Goal: Navigation & Orientation: Find specific page/section

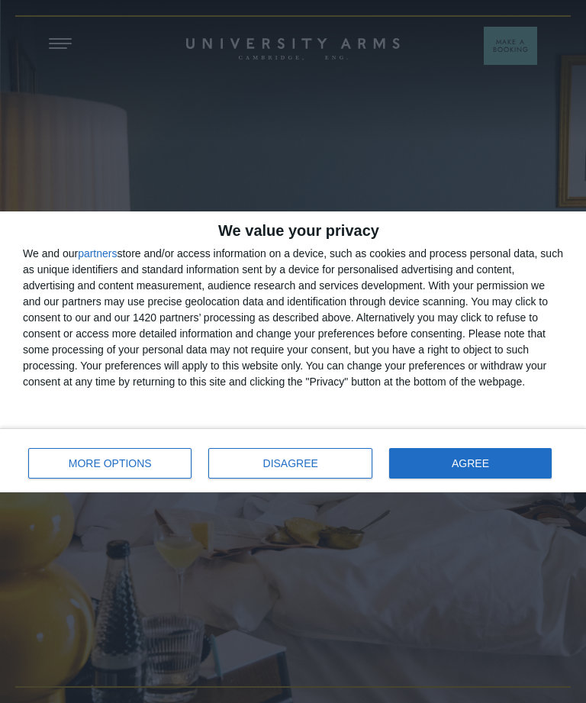
click at [509, 465] on button "AGREE" at bounding box center [470, 463] width 162 height 31
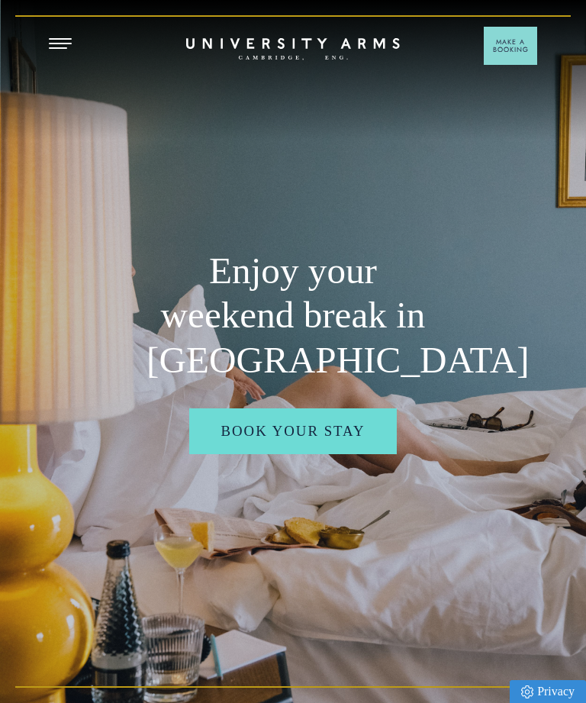
click at [53, 57] on div "Enjoy your weekend break in [GEOGRAPHIC_DATA] Book your stay" at bounding box center [293, 351] width 586 height 703
click at [53, 48] on span "Open Menu" at bounding box center [54, 48] width 11 height 2
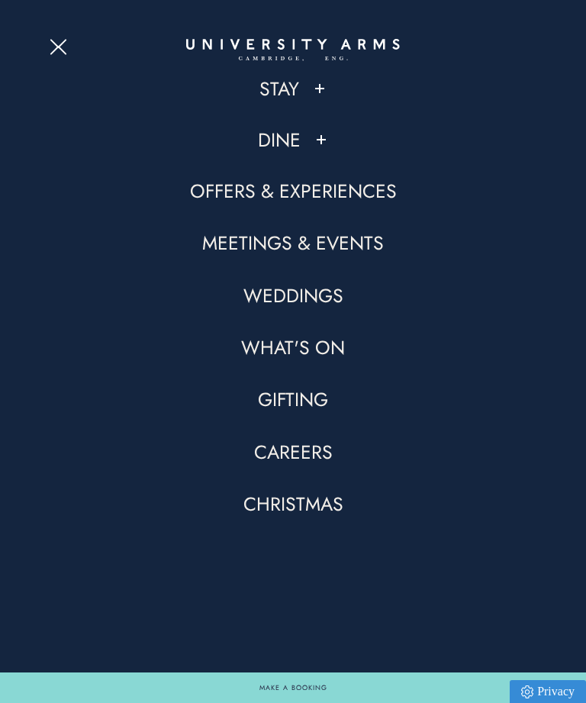
click at [265, 146] on link "Dine" at bounding box center [279, 139] width 43 height 25
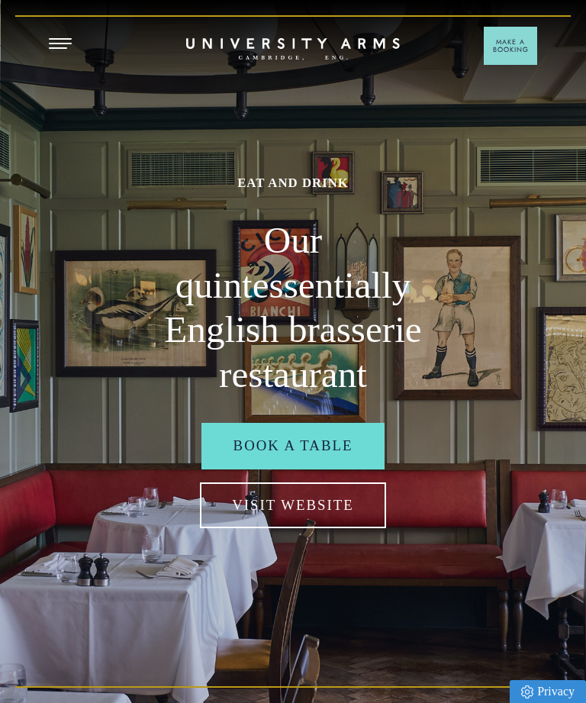
click at [353, 528] on link "Visit Website" at bounding box center [292, 505] width 185 height 46
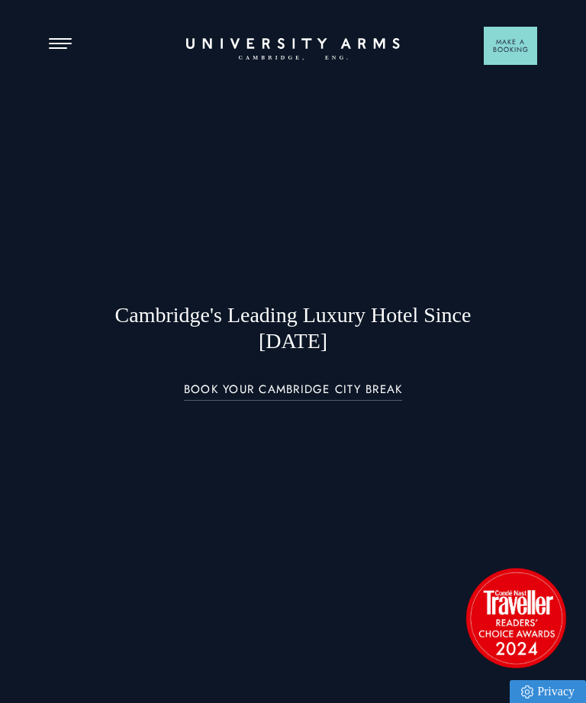
click at [58, 48] on span "Open Menu" at bounding box center [54, 48] width 11 height 2
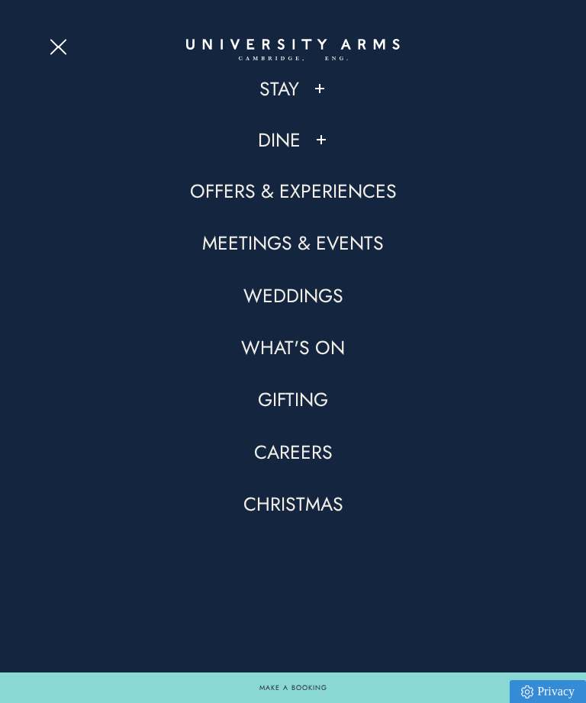
click at [58, 47] on span "Open Menu" at bounding box center [54, 50] width 9 height 9
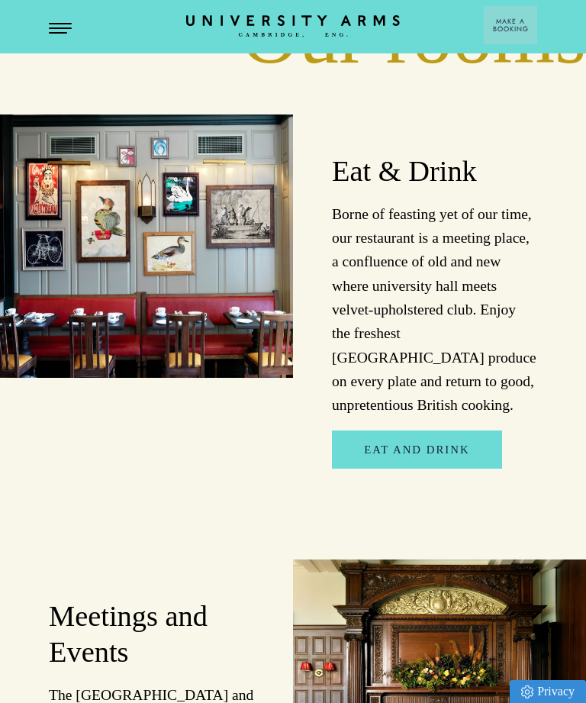
scroll to position [2217, 0]
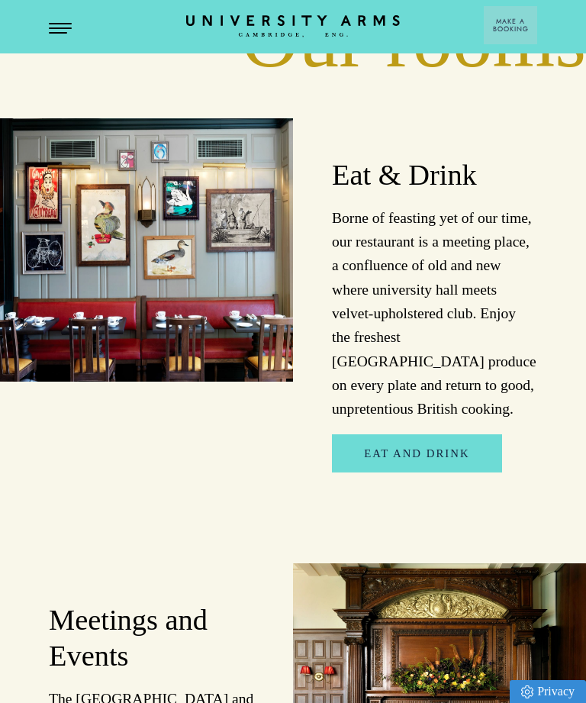
click at [516, 516] on div "Eat & Drink Borne of feasting yet of our time, our restaurant is a meeting plac…" at bounding box center [293, 626] width 586 height 1017
click at [487, 434] on link "Eat and Drink" at bounding box center [416, 453] width 169 height 38
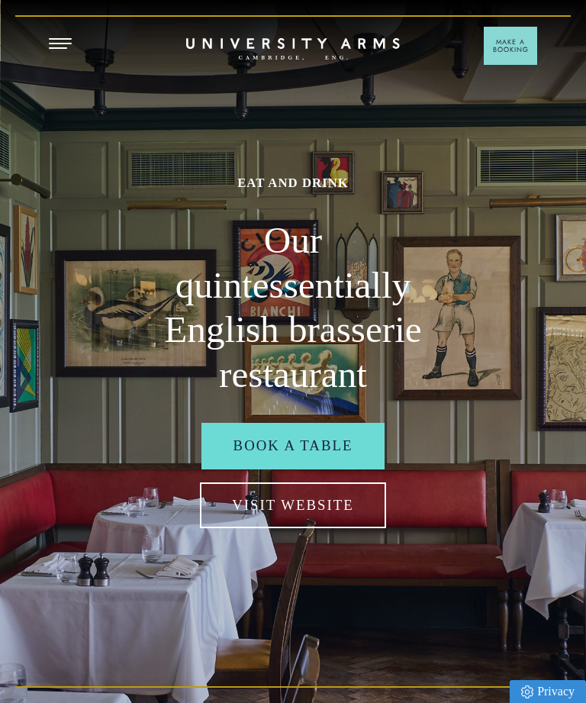
click at [349, 528] on link "Visit Website" at bounding box center [292, 505] width 185 height 46
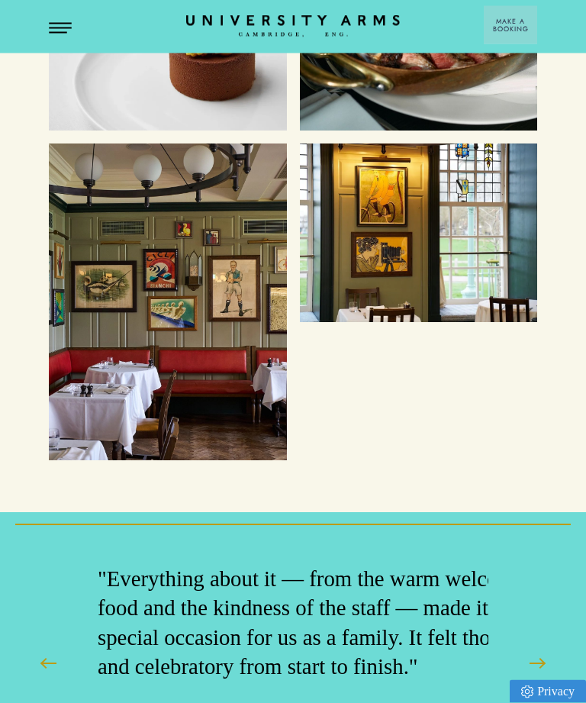
scroll to position [4362, 0]
